Goal: Information Seeking & Learning: Find specific fact

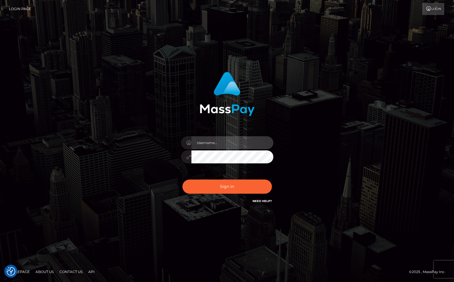
click at [216, 140] on input "text" at bounding box center [232, 142] width 82 height 13
type input "christianc.xcite"
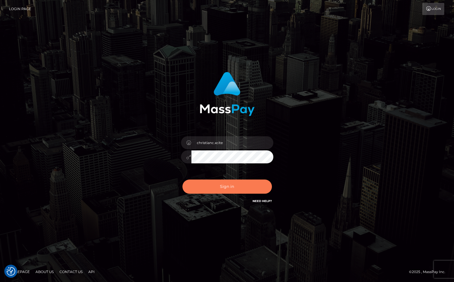
click at [195, 185] on button "Sign in" at bounding box center [226, 186] width 89 height 14
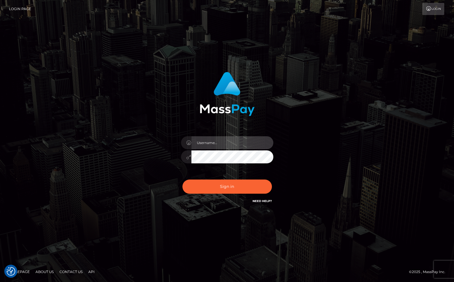
click at [206, 145] on input "text" at bounding box center [232, 142] width 82 height 13
type input "christianc.xcite"
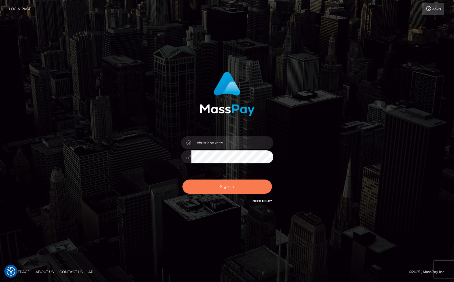
click at [218, 188] on button "Sign in" at bounding box center [226, 186] width 89 height 14
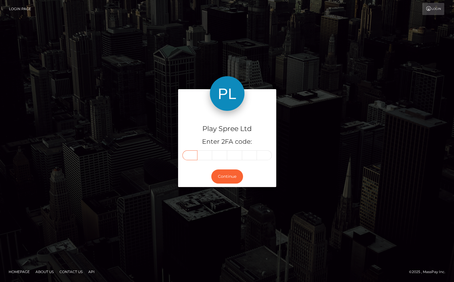
click at [194, 153] on input "text" at bounding box center [189, 155] width 15 height 10
type input "3"
type input "7"
type input "4"
type input "5"
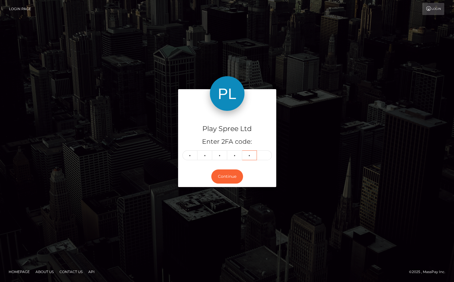
type input "5"
type input "9"
click at [237, 183] on button "Continue" at bounding box center [227, 176] width 32 height 14
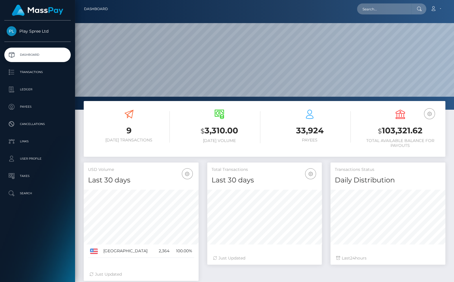
scroll to position [102, 114]
click at [44, 87] on p "Ledger" at bounding box center [38, 89] width 62 height 9
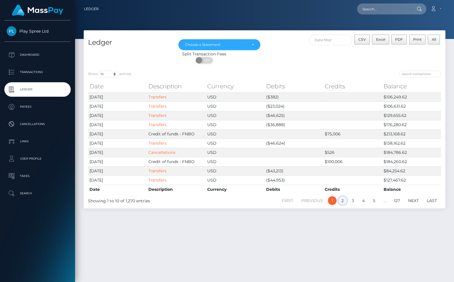
drag, startPoint x: 341, startPoint y: 200, endPoint x: 338, endPoint y: 213, distance: 14.3
click at [341, 200] on link "2" at bounding box center [342, 200] width 9 height 9
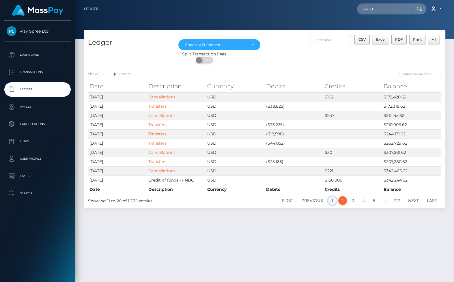
click at [331, 201] on link "1" at bounding box center [332, 200] width 9 height 9
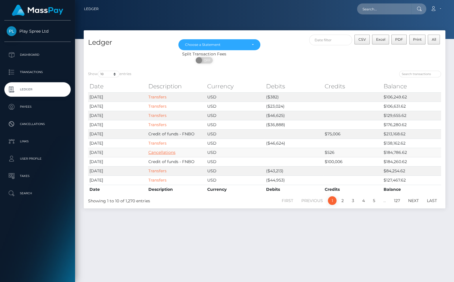
click at [170, 151] on link "Cancellations" at bounding box center [161, 152] width 27 height 5
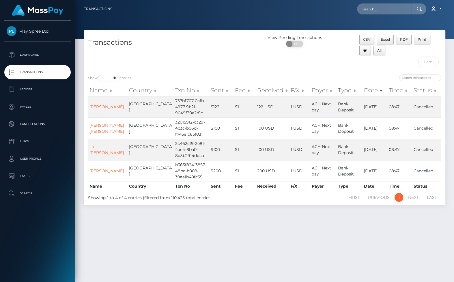
click at [401, 50] on div "CSV Excel PDF Print All" at bounding box center [400, 46] width 82 height 22
click at [370, 43] on button "CSV" at bounding box center [366, 40] width 15 height 10
click at [379, 9] on input "text" at bounding box center [384, 8] width 54 height 11
paste input "1539755"
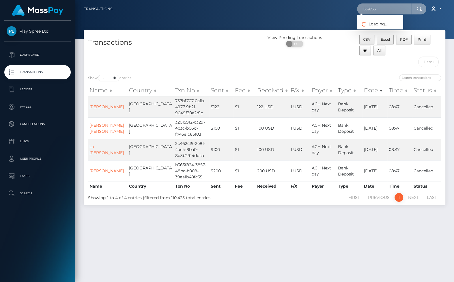
type input "1539755"
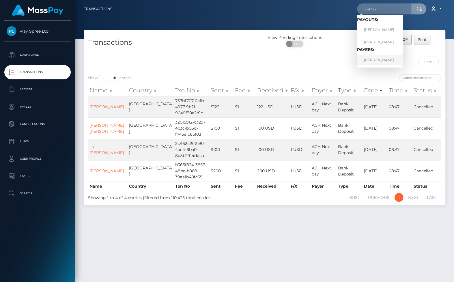
click at [375, 60] on link "[PERSON_NAME]" at bounding box center [380, 59] width 46 height 11
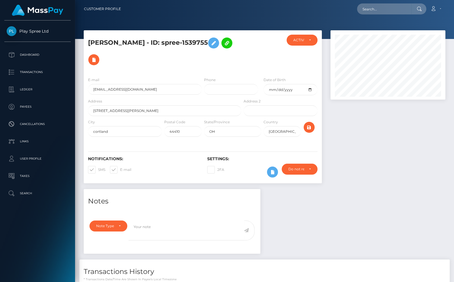
scroll to position [69, 114]
click at [425, 26] on div at bounding box center [264, 19] width 379 height 39
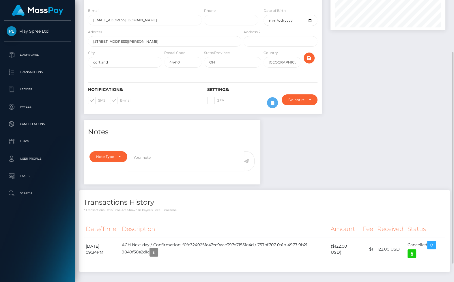
scroll to position [0, 0]
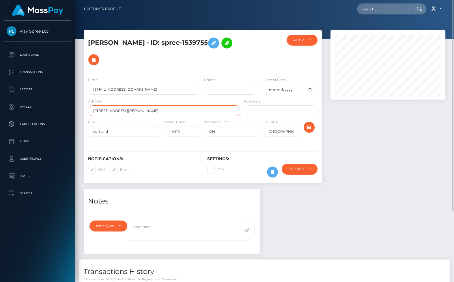
click at [117, 110] on input "2876 mccleary jacoby rd" at bounding box center [164, 110] width 153 height 11
click at [384, 10] on input "text" at bounding box center [384, 8] width 54 height 11
paste input "1624125"
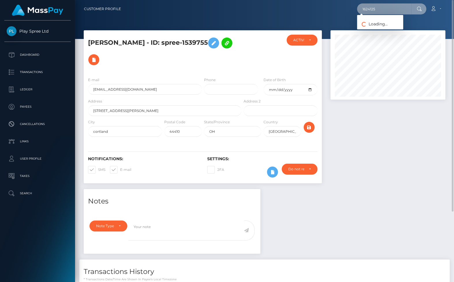
type input "1624125"
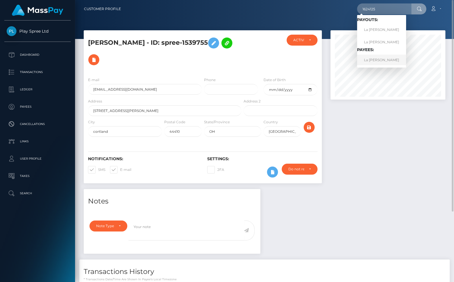
click at [384, 59] on link "La Shane Bilbrey" at bounding box center [381, 59] width 49 height 11
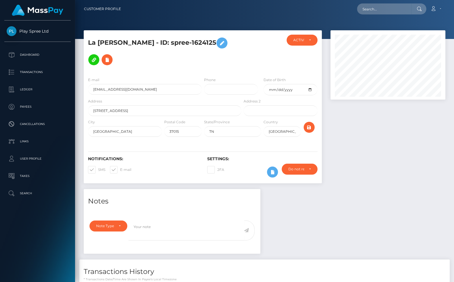
scroll to position [69, 114]
click at [319, 21] on div at bounding box center [264, 19] width 379 height 39
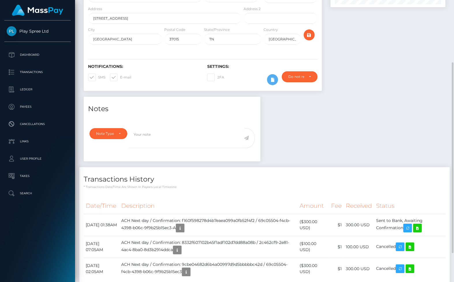
click at [434, 139] on div "Notes Note Type Compliance Clear Compliance General Note Type" at bounding box center [264, 196] width 370 height 199
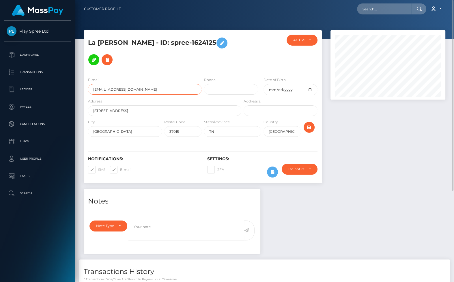
click at [123, 91] on input "lashanebabyboo@gmail.com" at bounding box center [145, 89] width 114 height 11
click at [399, 6] on input "text" at bounding box center [384, 8] width 54 height 11
paste input "1708663"
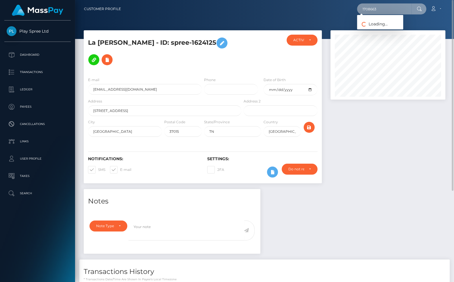
type input "1708663"
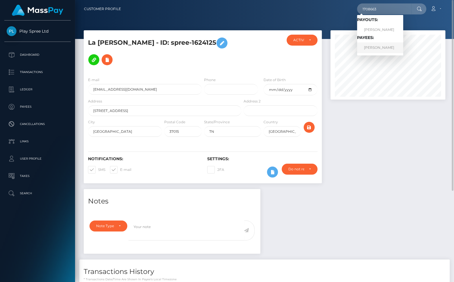
click at [391, 44] on link "[PERSON_NAME]" at bounding box center [380, 47] width 46 height 11
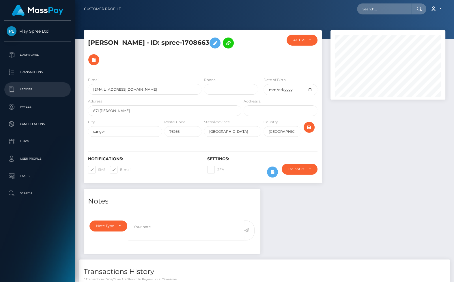
scroll to position [69, 114]
click at [401, 23] on div at bounding box center [264, 19] width 379 height 39
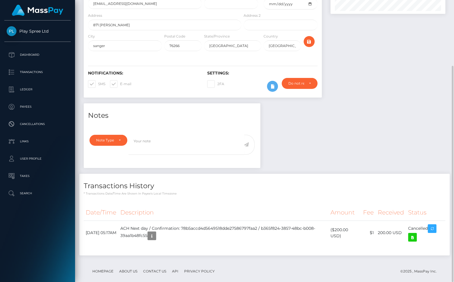
scroll to position [0, 0]
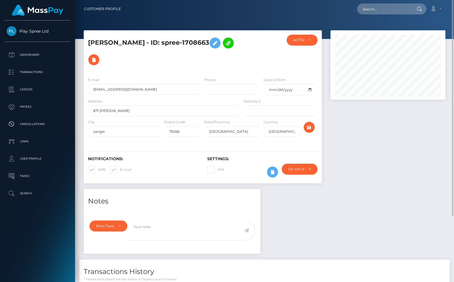
click at [417, 120] on div at bounding box center [387, 109] width 123 height 159
drag, startPoint x: 421, startPoint y: 163, endPoint x: 425, endPoint y: 166, distance: 4.8
click at [424, 166] on div at bounding box center [387, 109] width 123 height 159
click at [201, 53] on h5 "CINDY RENEE GEORGE - ID: spree-1708663" at bounding box center [163, 51] width 150 height 33
click at [118, 84] on input "wandalenemymom56@gmail.com" at bounding box center [145, 89] width 114 height 11
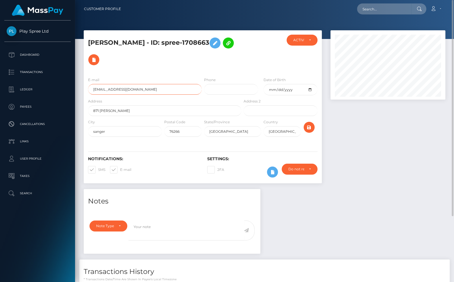
click at [118, 84] on input "wandalenemymom56@gmail.com" at bounding box center [145, 89] width 114 height 11
